Goal: Task Accomplishment & Management: Complete application form

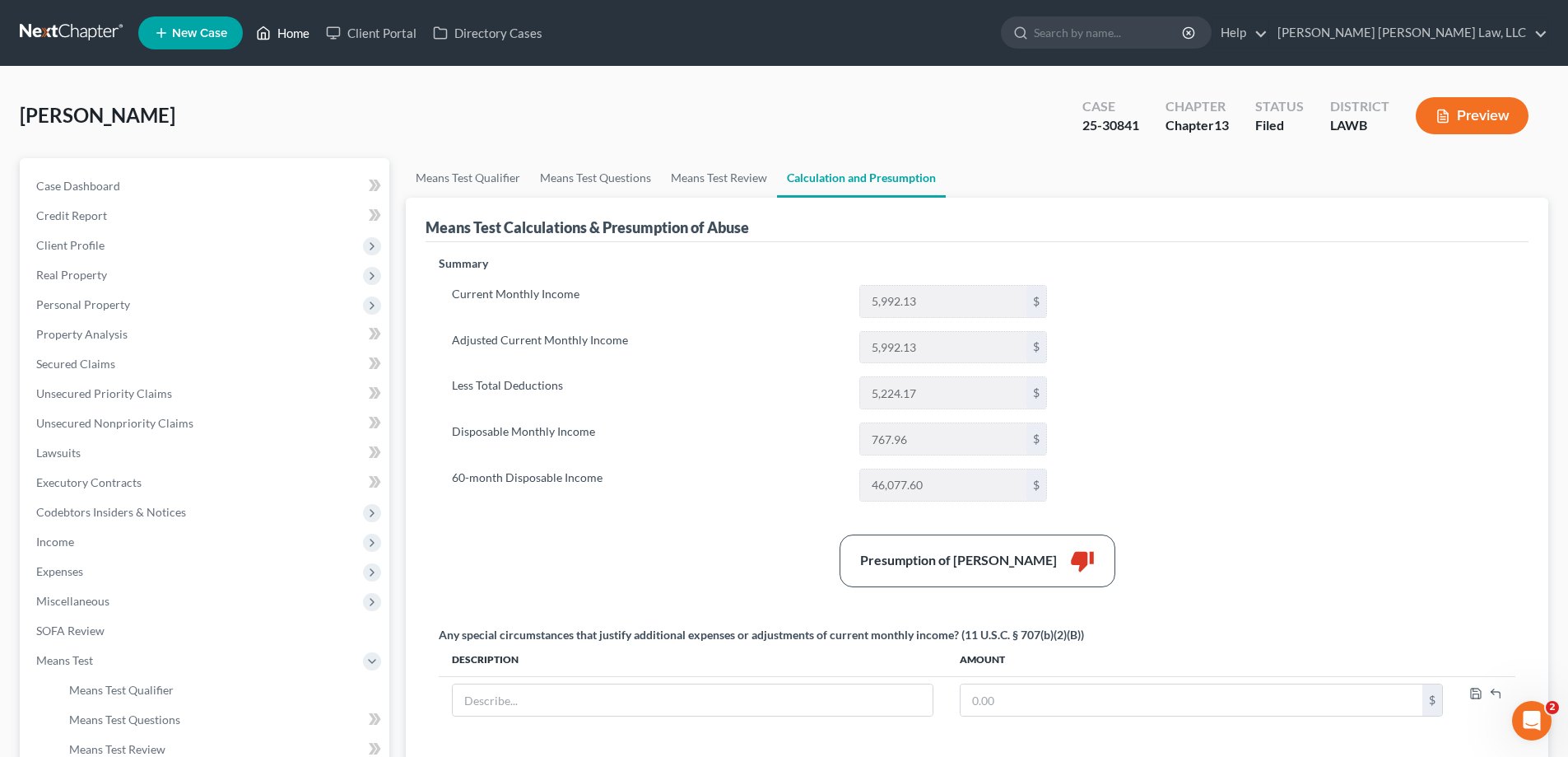
click at [295, 27] on link "Home" at bounding box center [282, 33] width 70 height 30
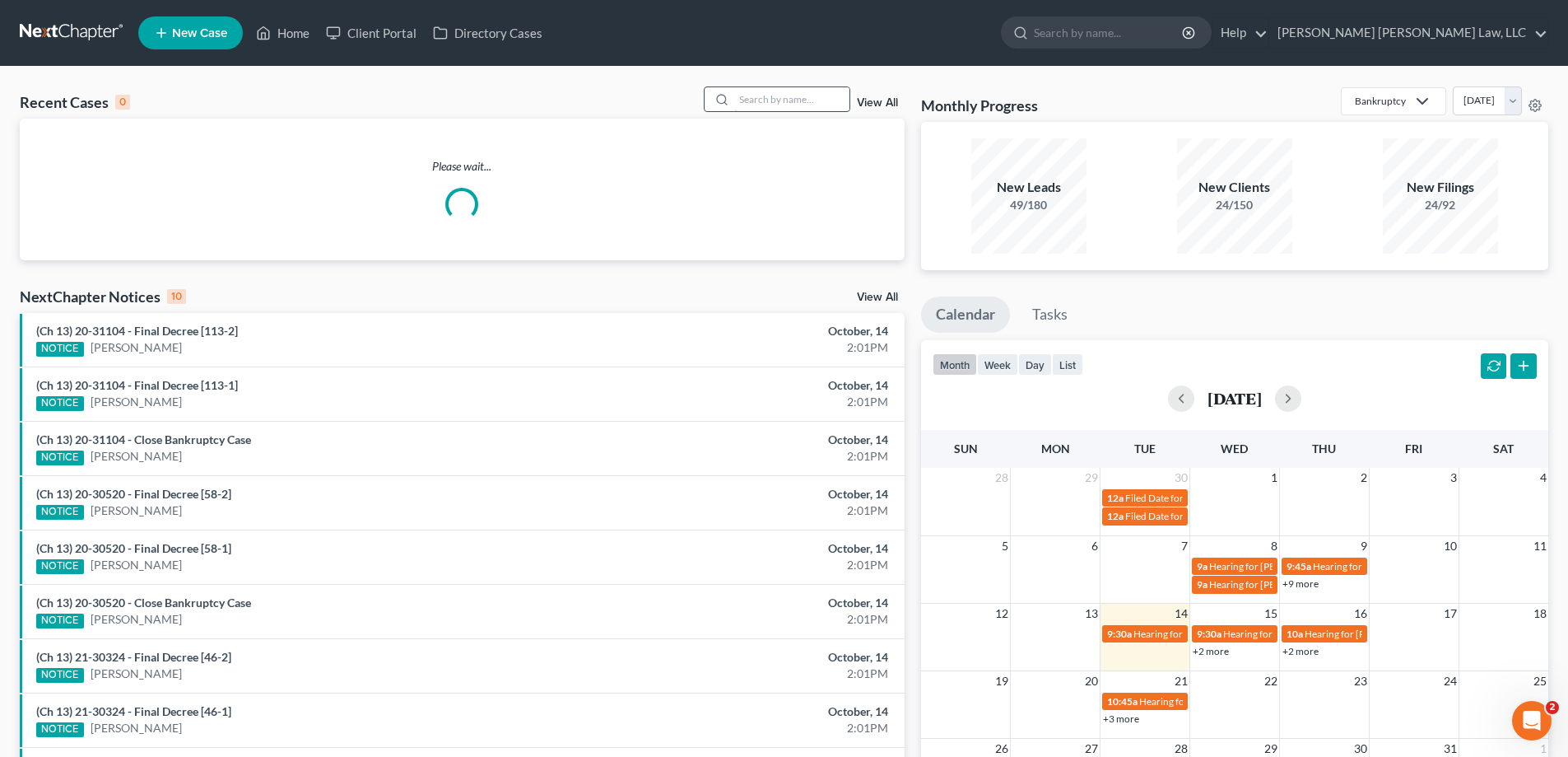
click at [765, 93] on input "search" at bounding box center [791, 99] width 115 height 24
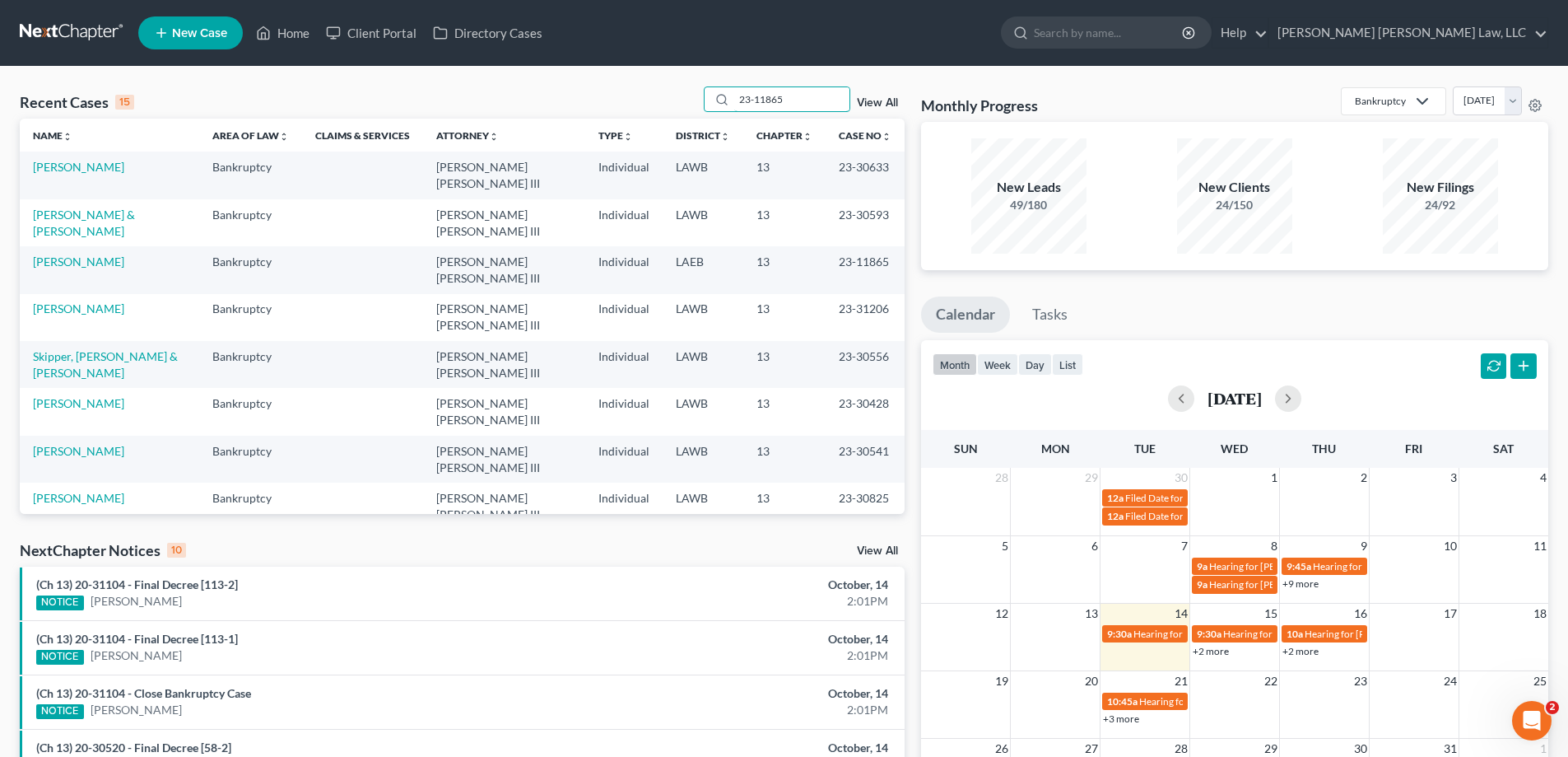
type input "23-11865"
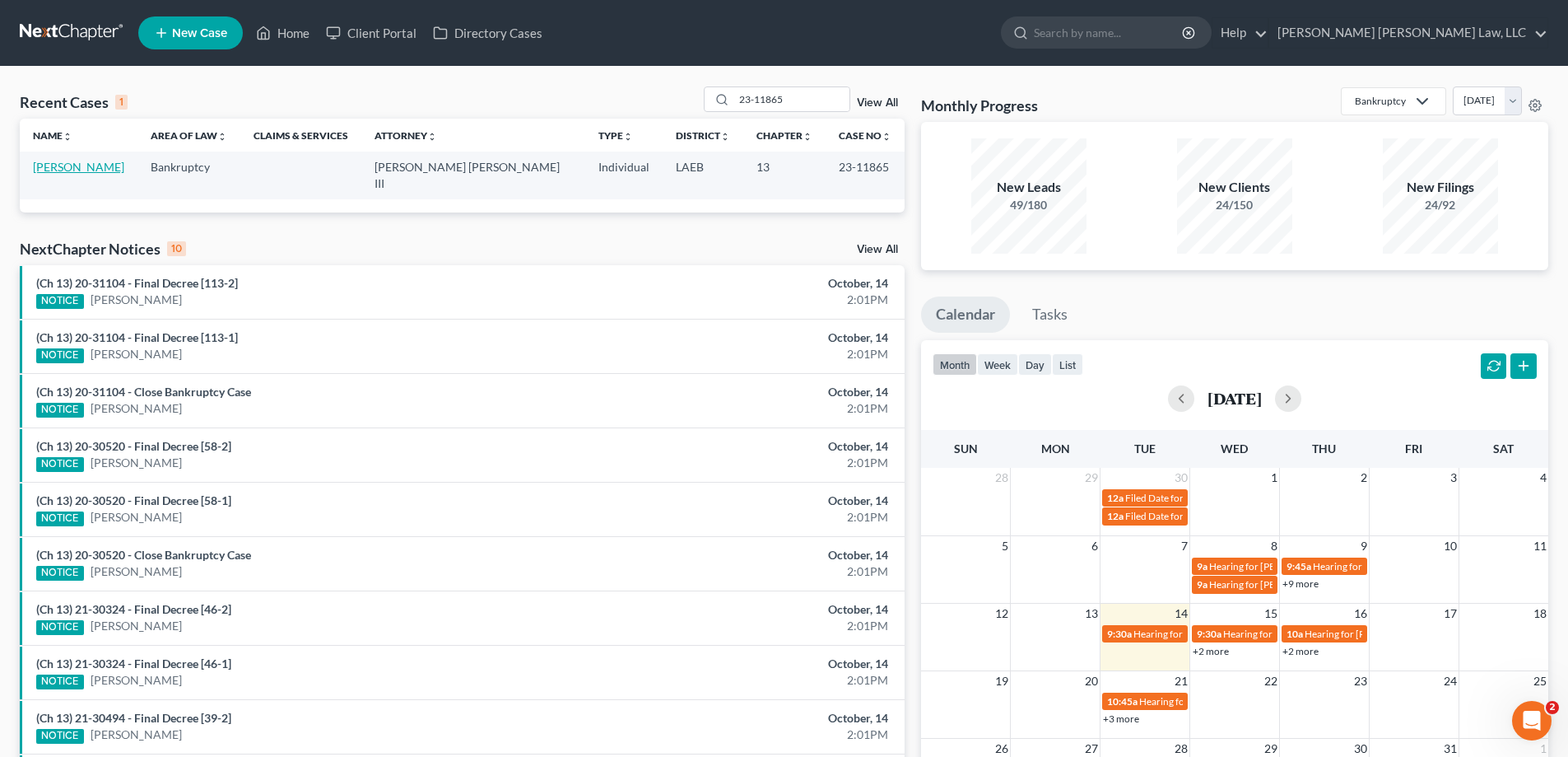
click at [59, 167] on link "[PERSON_NAME]" at bounding box center [79, 167] width 92 height 14
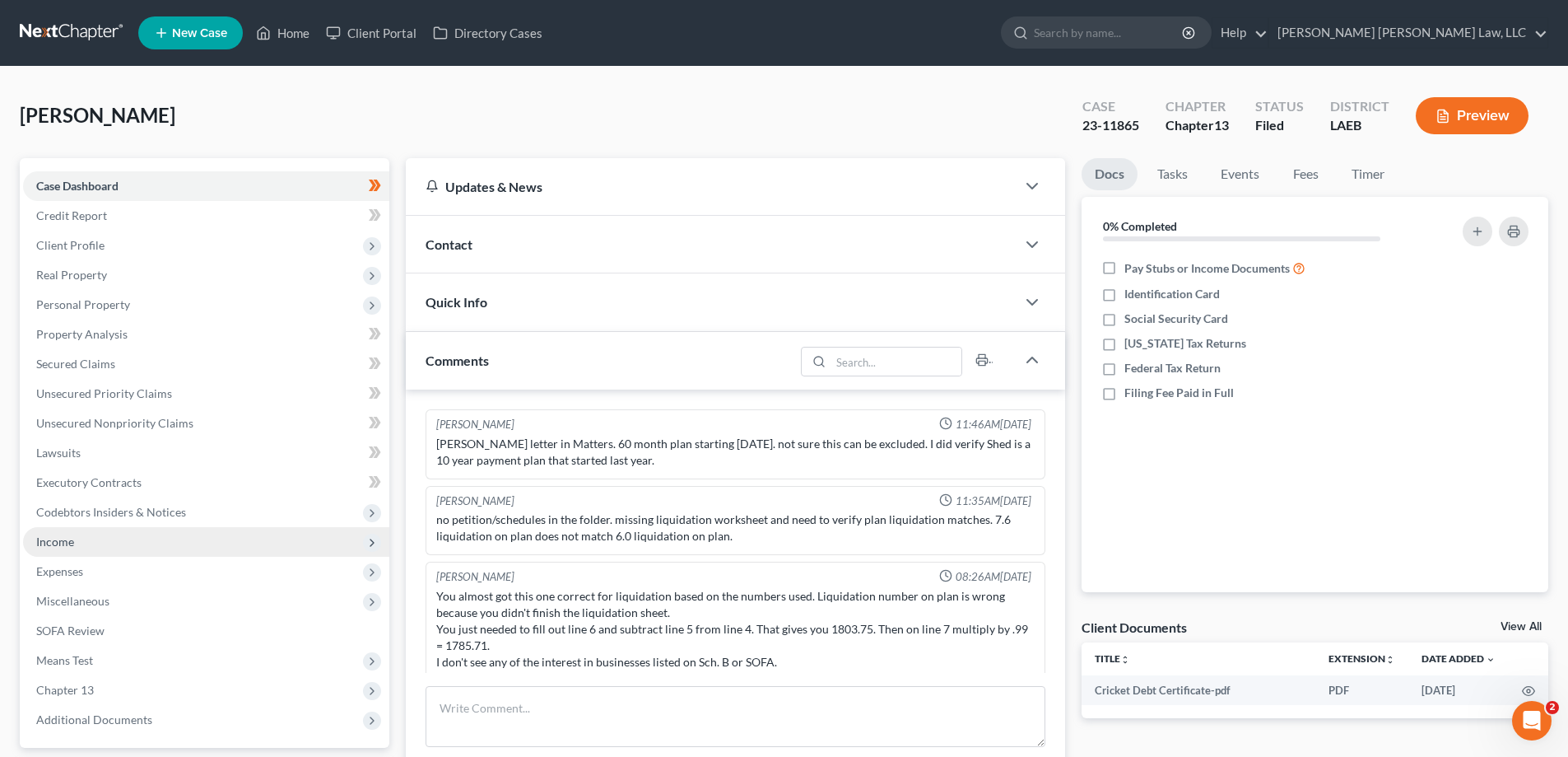
scroll to position [276, 0]
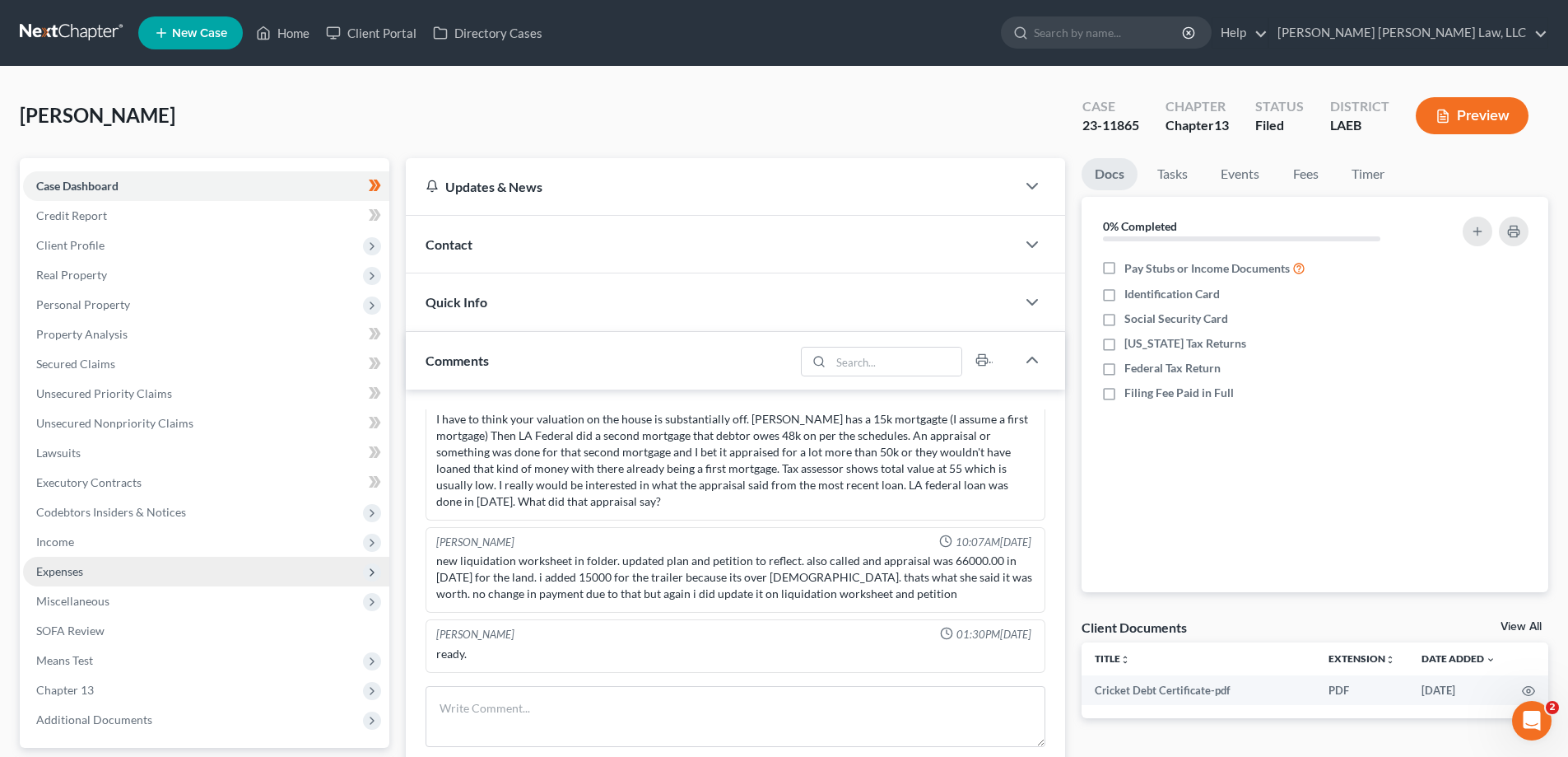
click at [112, 563] on span "Expenses" at bounding box center [207, 572] width 367 height 30
click at [126, 584] on span "Expenses" at bounding box center [207, 572] width 367 height 30
click at [122, 571] on span "Expenses" at bounding box center [207, 572] width 367 height 30
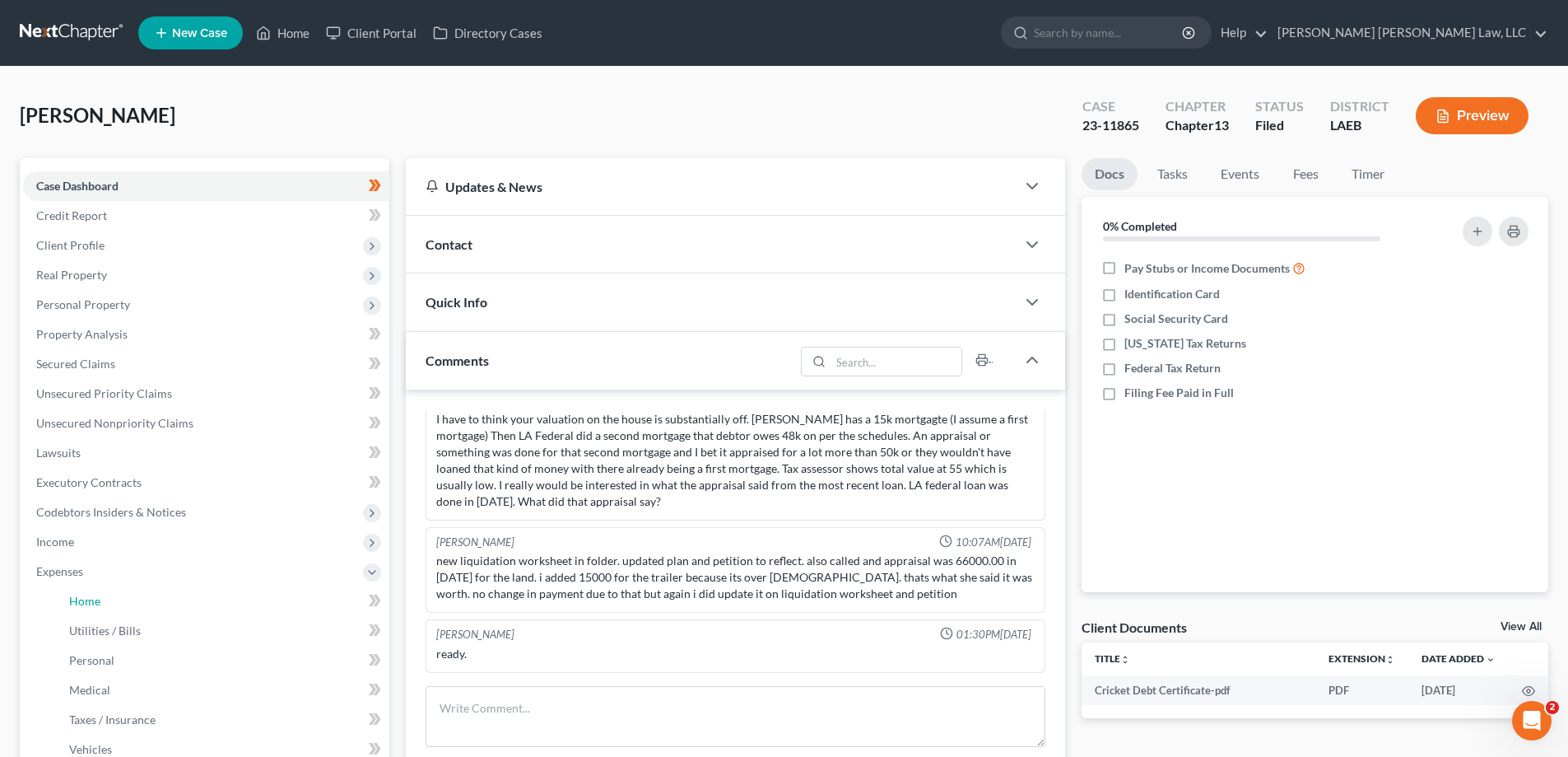
click at [111, 591] on link "Home" at bounding box center [222, 602] width 333 height 30
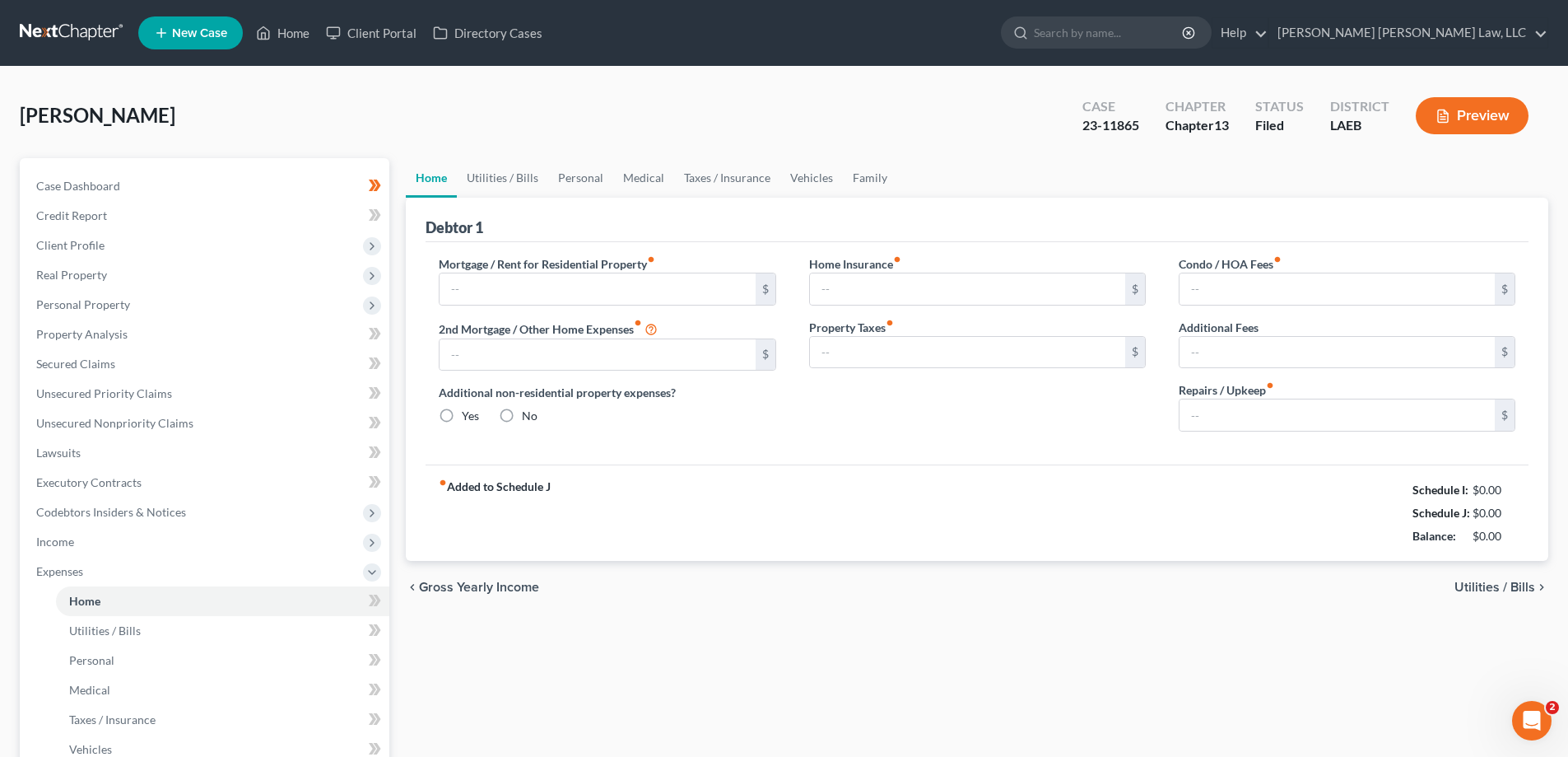
type input "544.59"
type input "517.00"
radio input "true"
type input "0.00"
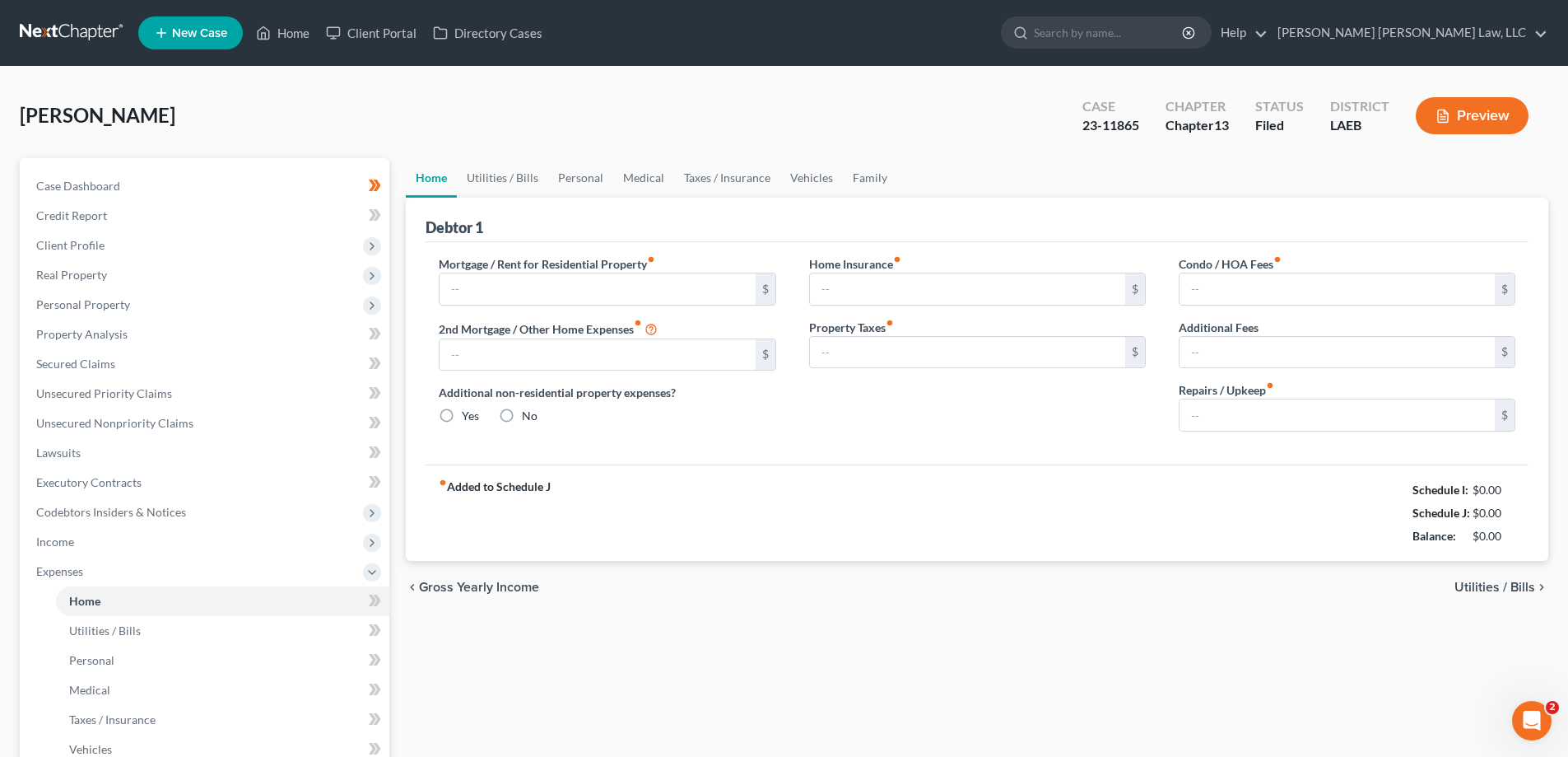
type input "0.00"
click at [963, 714] on div "Home Utilities / Bills Personal Medical Taxes / Insurance Vehicles Family Debto…" at bounding box center [976, 604] width 1159 height 892
